Goal: Task Accomplishment & Management: Manage account settings

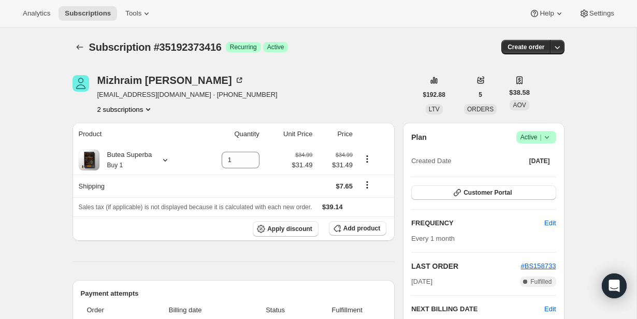
click at [545, 139] on icon at bounding box center [547, 137] width 10 height 10
click at [539, 168] on button "Cancel subscription" at bounding box center [533, 175] width 65 height 17
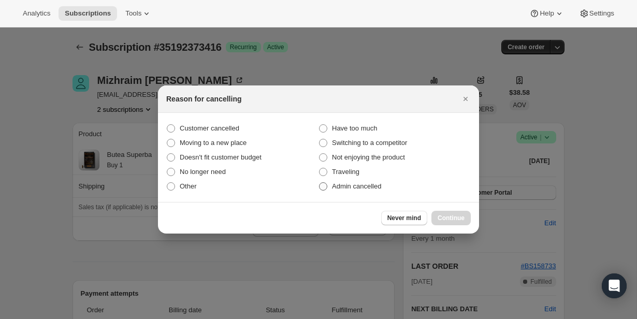
click at [395, 193] on label "Admin cancelled" at bounding box center [395, 186] width 152 height 15
click at [320, 183] on input "Admin cancelled" at bounding box center [319, 182] width 1 height 1
radio input "true"
click at [450, 222] on span "Continue" at bounding box center [451, 218] width 27 height 8
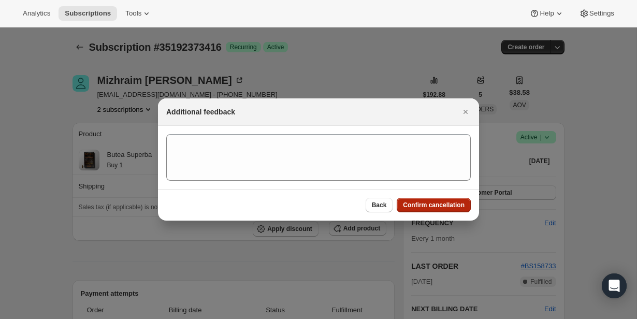
click at [445, 209] on button "Confirm cancellation" at bounding box center [434, 205] width 74 height 15
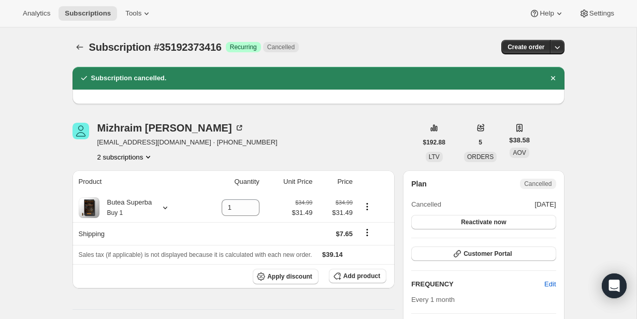
click at [133, 153] on button "2 subscriptions" at bounding box center [125, 157] width 56 height 10
click at [136, 176] on span "31070453928" at bounding box center [125, 177] width 72 height 10
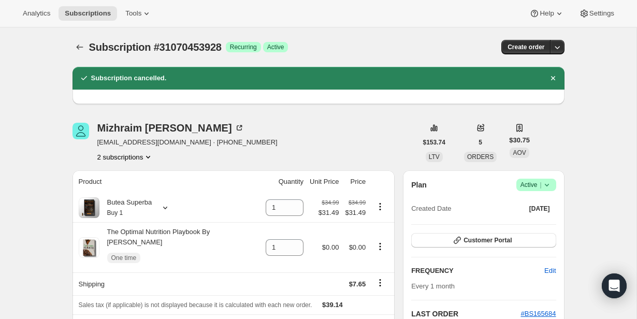
click at [537, 183] on span "Active |" at bounding box center [537, 185] width 32 height 10
click at [535, 219] on span "Cancel subscription" at bounding box center [533, 223] width 59 height 8
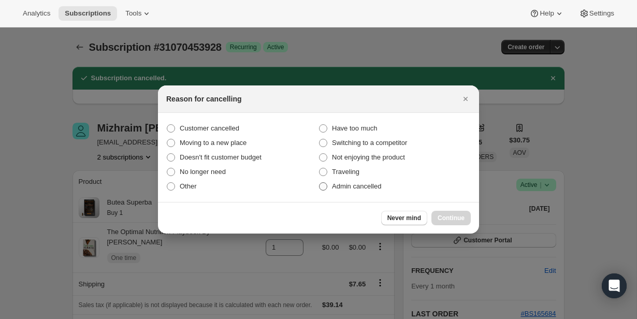
click at [398, 184] on label "Admin cancelled" at bounding box center [395, 186] width 152 height 15
click at [320, 183] on input "Admin cancelled" at bounding box center [319, 182] width 1 height 1
radio input "true"
click at [444, 211] on button "Continue" at bounding box center [451, 218] width 39 height 15
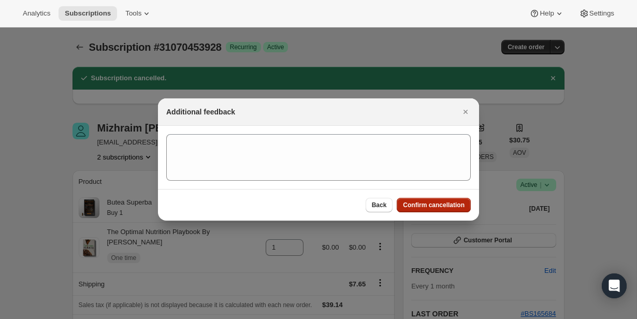
click at [444, 208] on span "Confirm cancellation" at bounding box center [434, 205] width 62 height 8
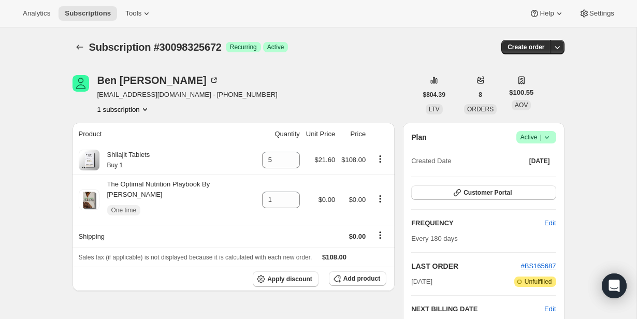
click at [550, 137] on icon at bounding box center [547, 137] width 10 height 10
click at [539, 176] on span "Cancel subscription" at bounding box center [533, 176] width 59 height 8
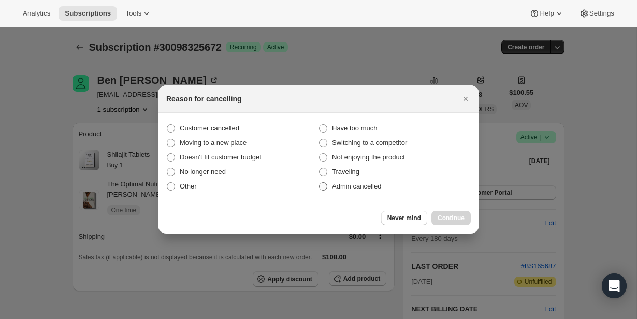
click at [379, 191] on span "Admin cancelled" at bounding box center [356, 186] width 49 height 10
click at [320, 183] on input "Admin cancelled" at bounding box center [319, 182] width 1 height 1
radio input "true"
click at [468, 222] on button "Continue" at bounding box center [451, 218] width 39 height 15
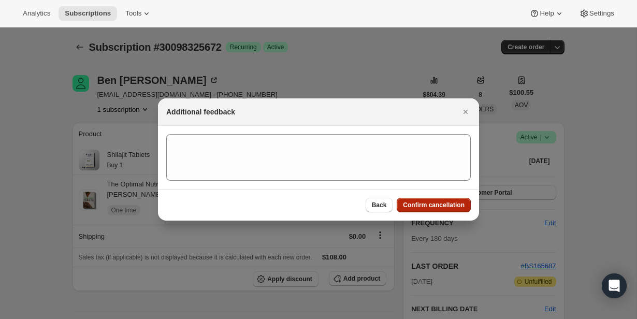
click at [461, 205] on span "Confirm cancellation" at bounding box center [434, 205] width 62 height 8
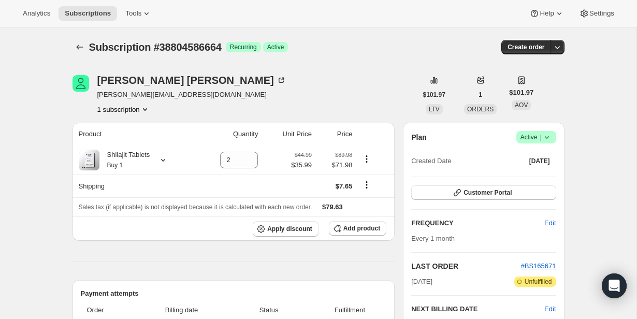
click at [540, 140] on span "|" at bounding box center [541, 137] width 2 height 8
click at [543, 171] on span "Cancel subscription" at bounding box center [533, 175] width 59 height 10
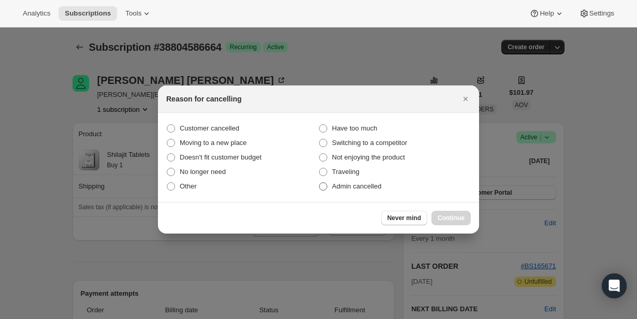
click at [390, 188] on label "Admin cancelled" at bounding box center [395, 186] width 152 height 15
click at [320, 183] on input "Admin cancelled" at bounding box center [319, 182] width 1 height 1
radio input "true"
click at [462, 215] on span "Continue" at bounding box center [451, 218] width 27 height 8
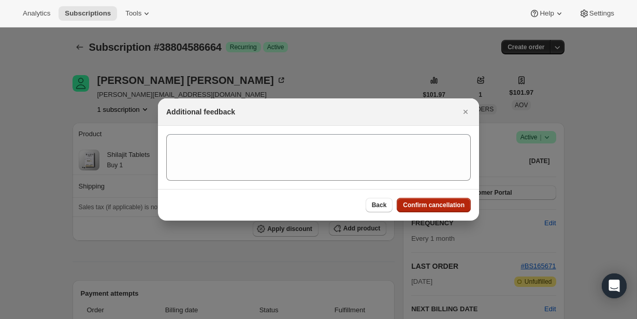
click at [460, 207] on span "Confirm cancellation" at bounding box center [434, 205] width 62 height 8
